Goal: Task Accomplishment & Management: Use online tool/utility

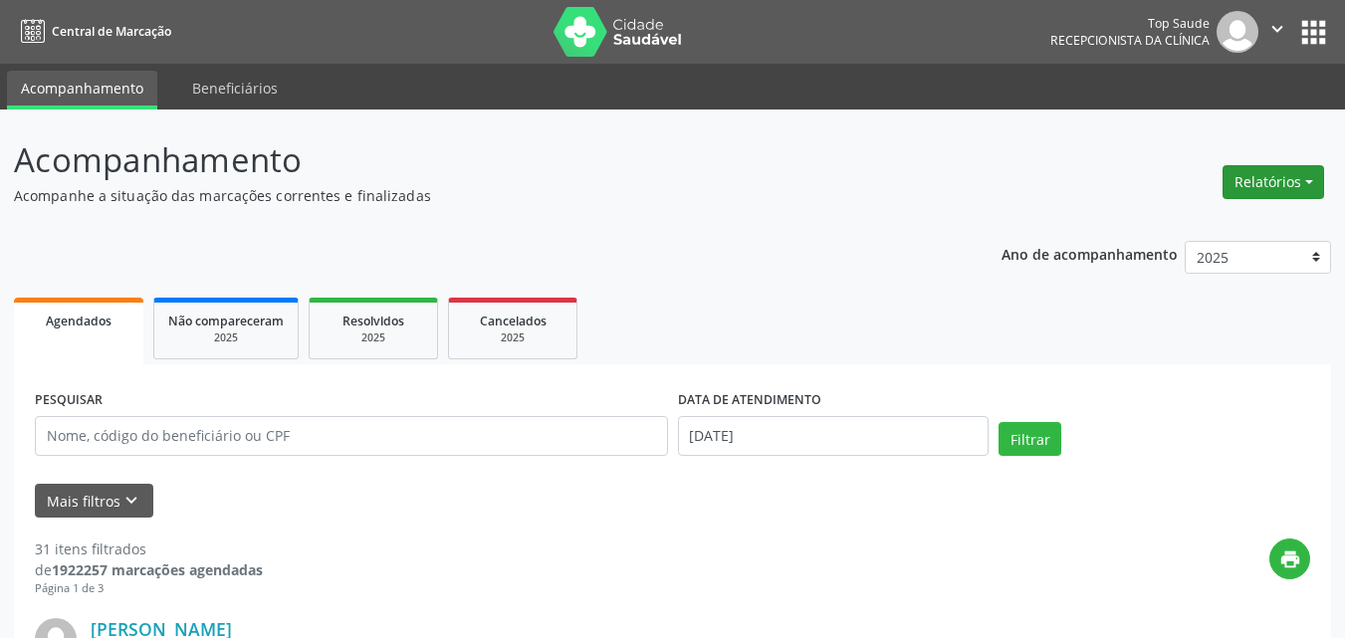
click at [1233, 171] on button "Relatórios" at bounding box center [1274, 182] width 102 height 34
click at [1220, 222] on link "Agendamentos" at bounding box center [1218, 225] width 214 height 28
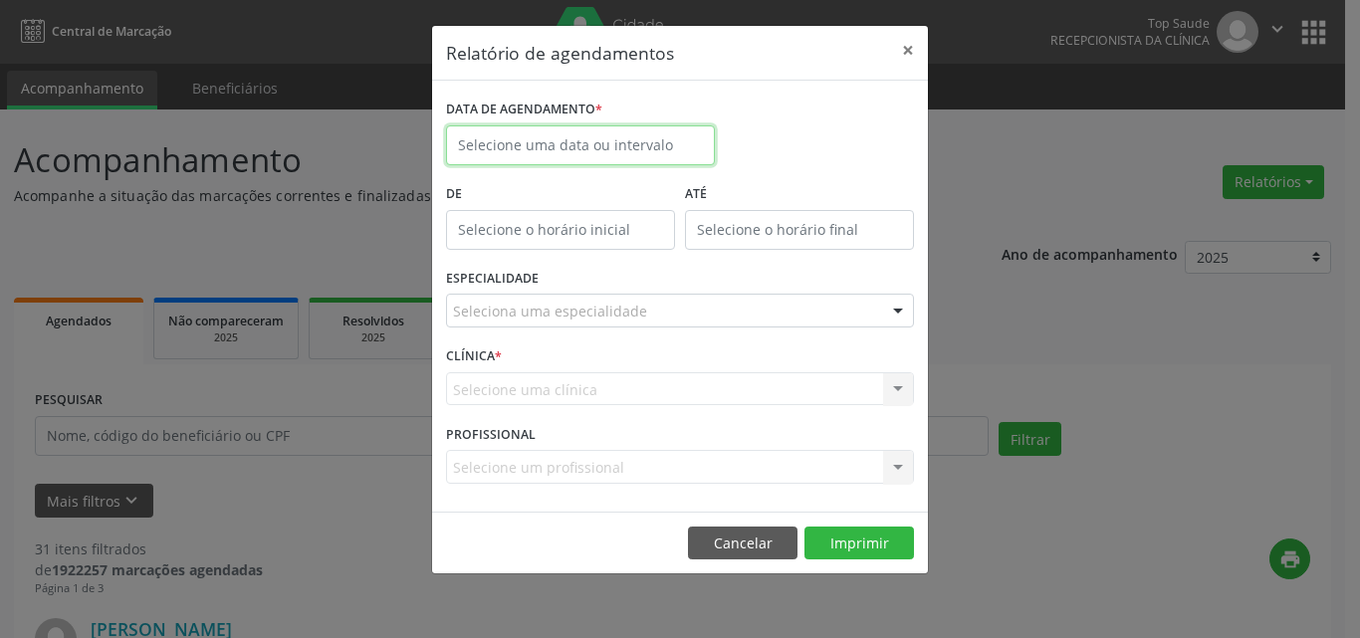
click at [598, 143] on input "text" at bounding box center [580, 145] width 269 height 40
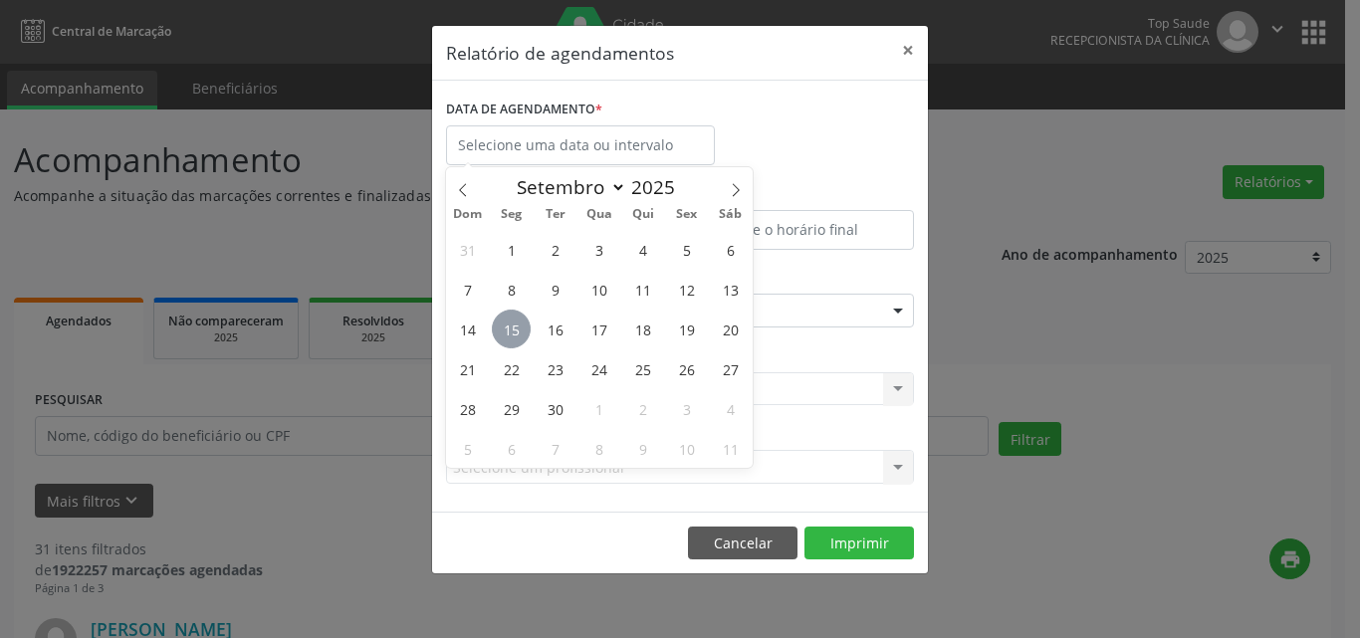
click at [524, 325] on span "15" at bounding box center [511, 329] width 39 height 39
type input "[DATE]"
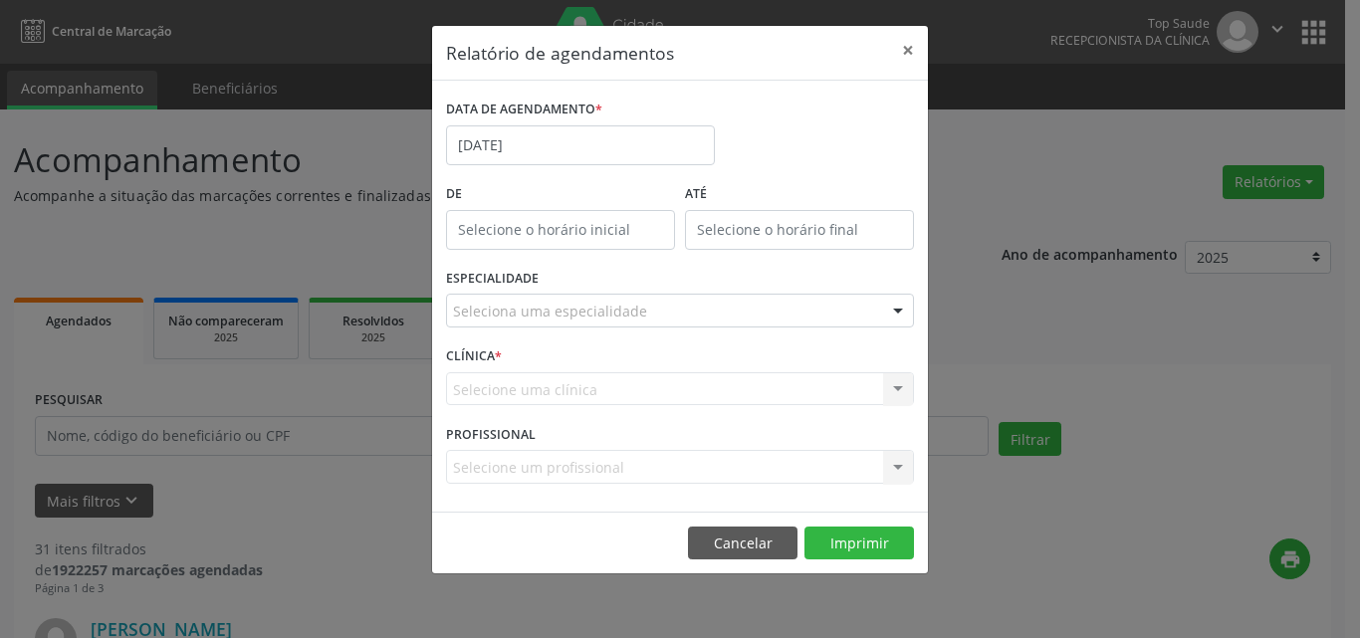
click at [773, 299] on div "Seleciona uma especialidade" at bounding box center [680, 311] width 468 height 34
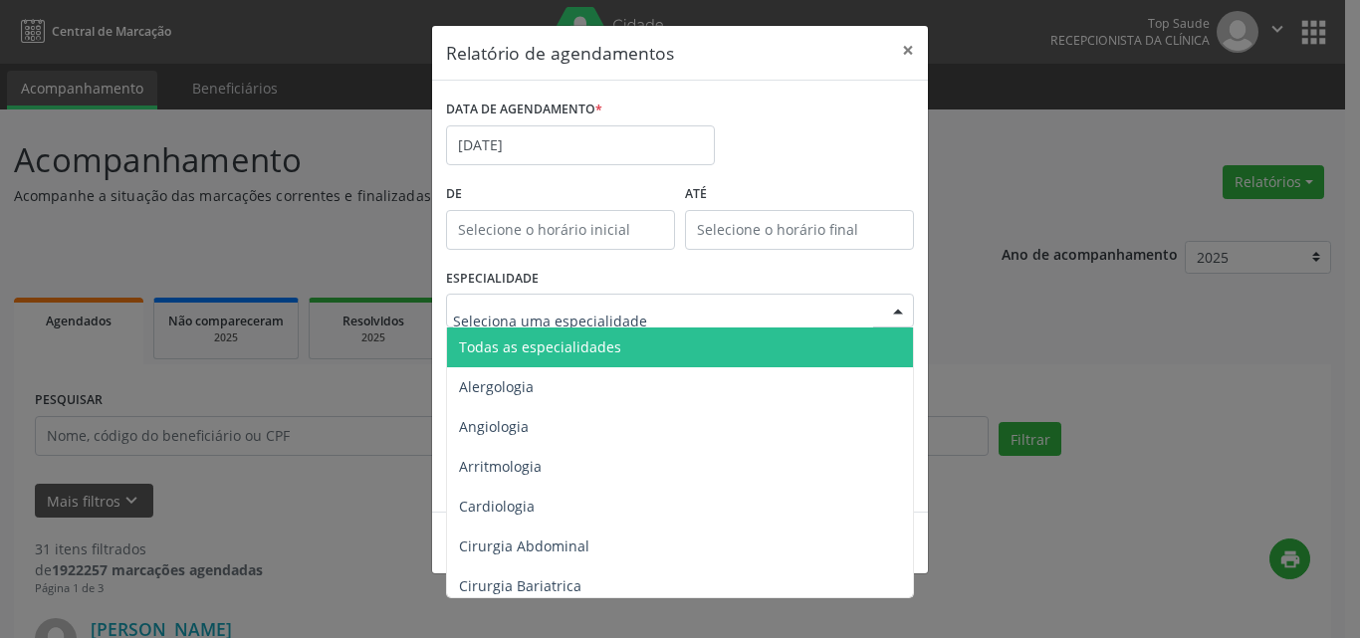
click at [769, 348] on span "Todas as especialidades" at bounding box center [681, 348] width 469 height 40
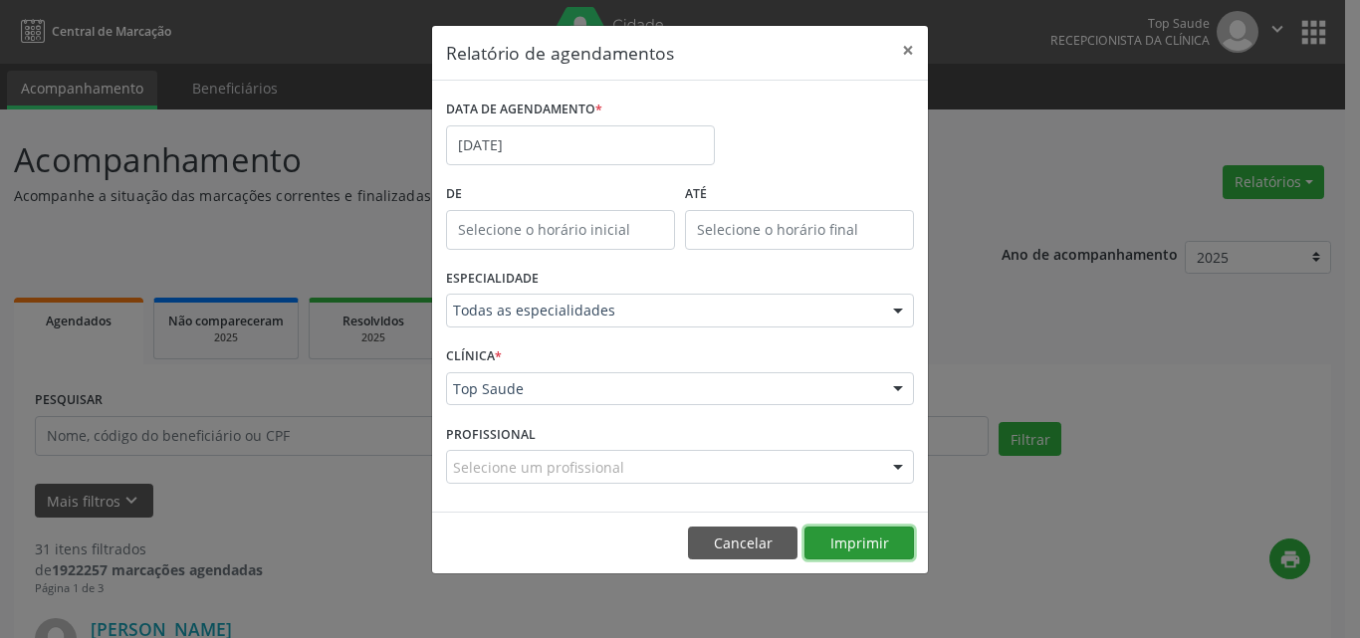
click at [877, 535] on button "Imprimir" at bounding box center [860, 544] width 110 height 34
click at [737, 540] on button "Cancelar" at bounding box center [743, 544] width 110 height 34
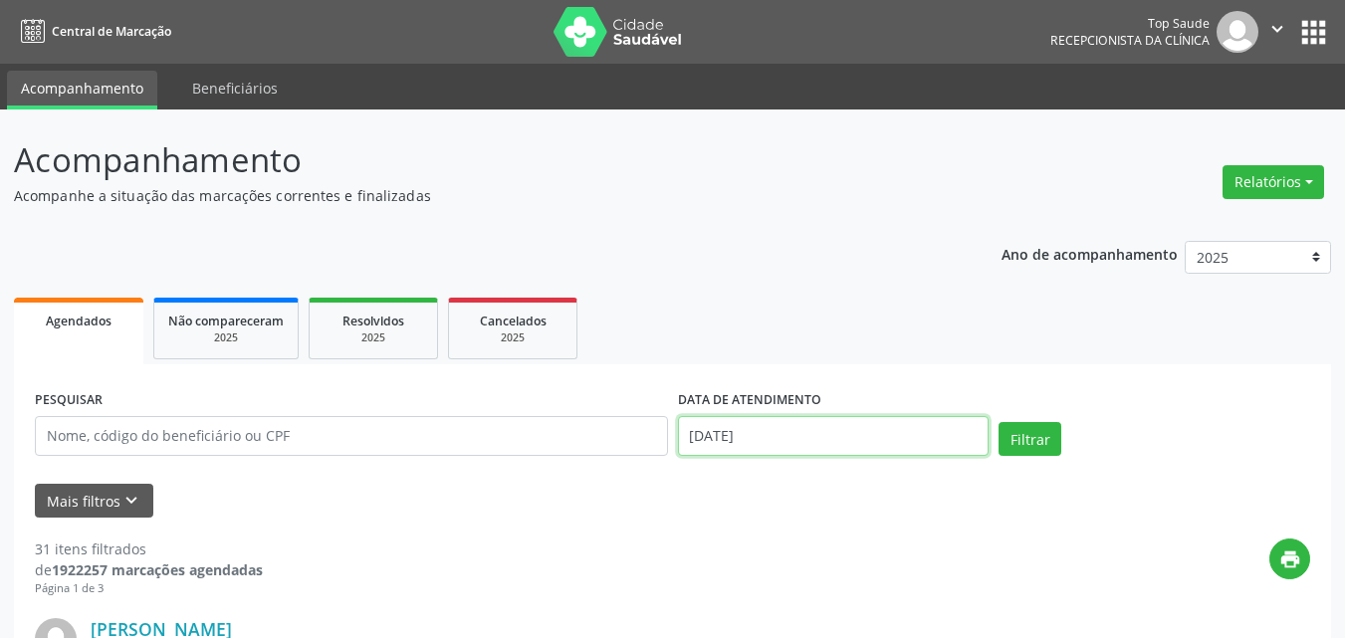
click at [771, 430] on input "[DATE]" at bounding box center [834, 436] width 312 height 40
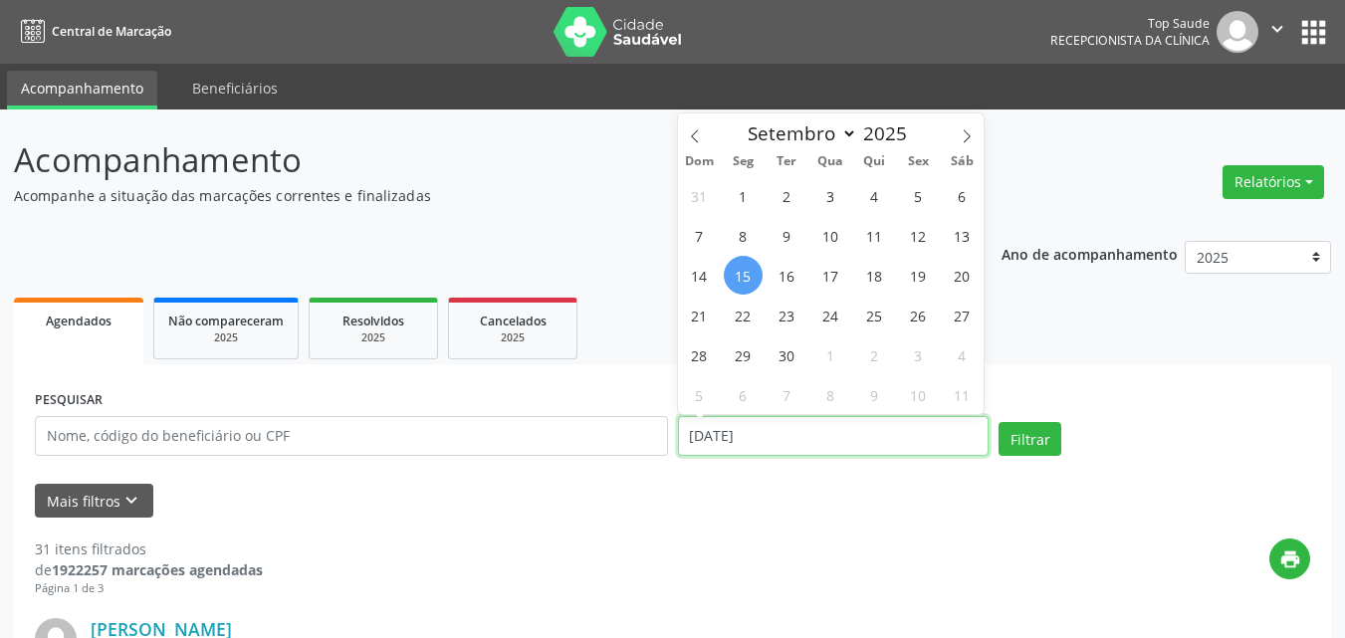
click at [771, 430] on input "[DATE]" at bounding box center [834, 436] width 312 height 40
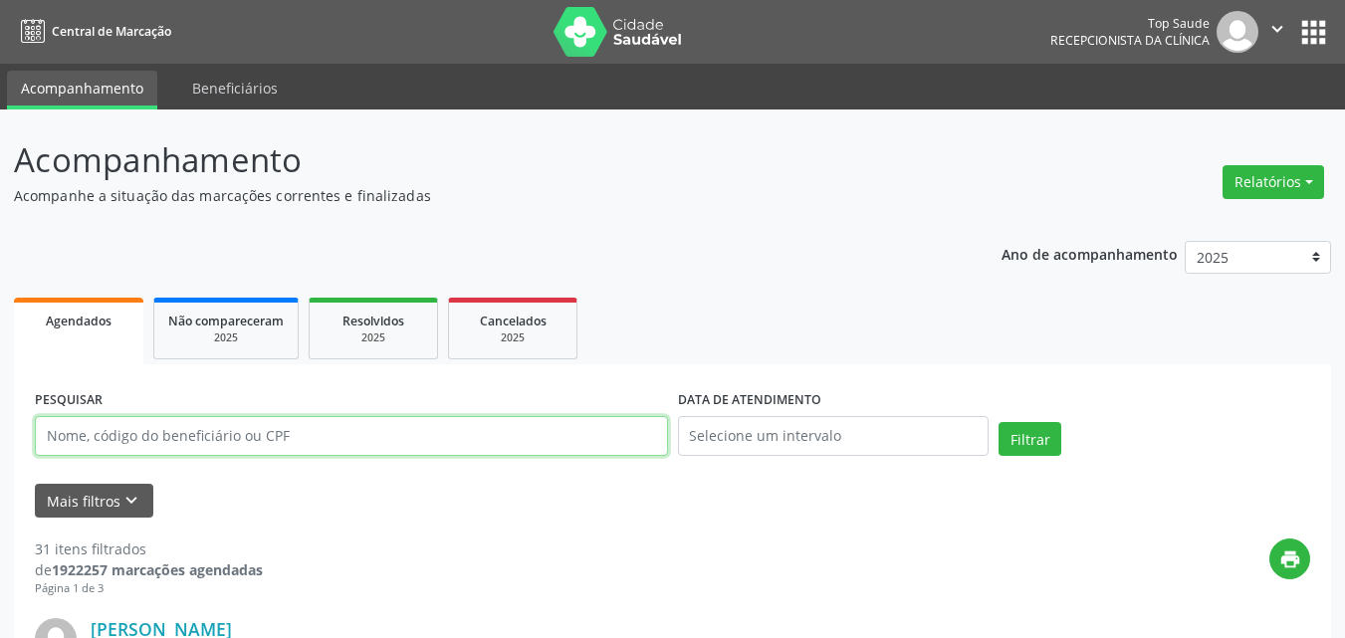
click at [94, 441] on input "text" at bounding box center [351, 436] width 633 height 40
click at [98, 443] on input "text" at bounding box center [351, 436] width 633 height 40
type input "03303225400"
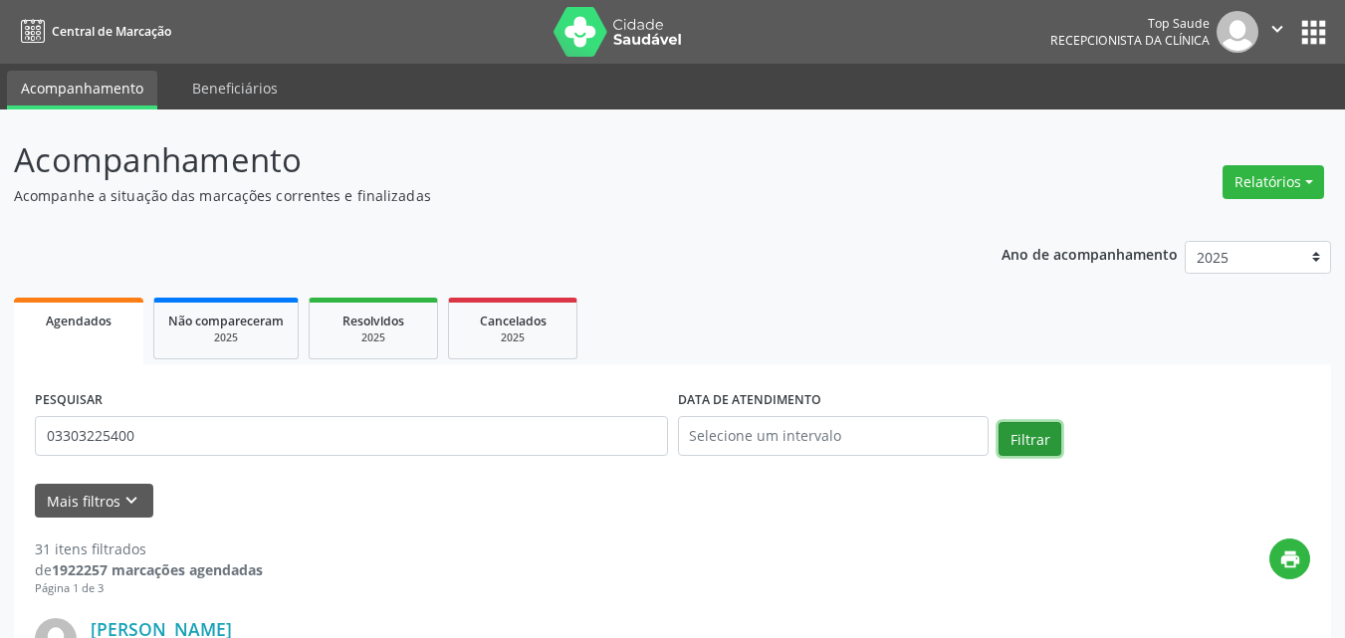
click at [1040, 432] on button "Filtrar" at bounding box center [1030, 439] width 63 height 34
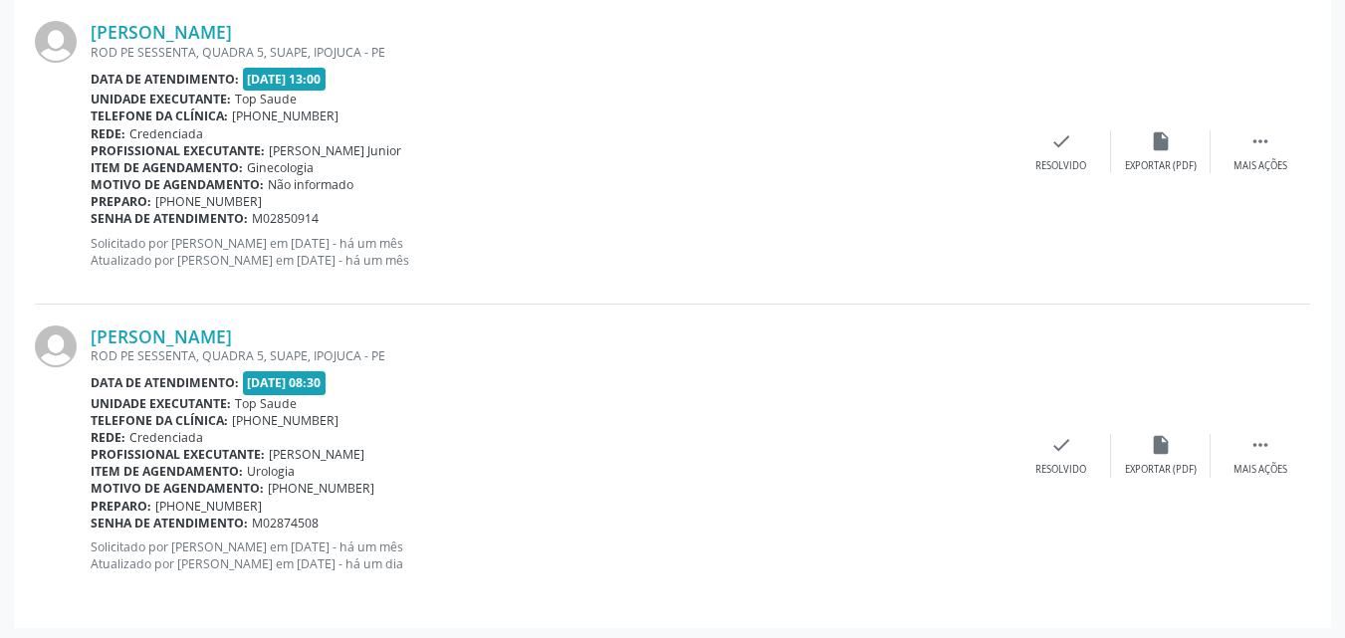
scroll to position [3034, 0]
